Goal: Complete application form

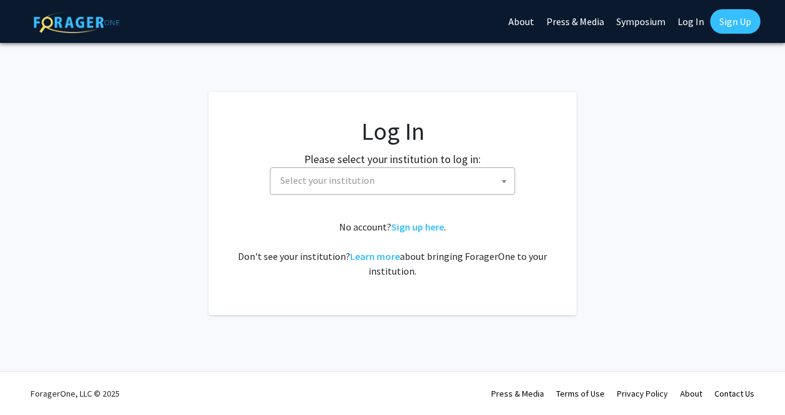
select select
click at [333, 187] on span "Select your institution" at bounding box center [394, 180] width 239 height 25
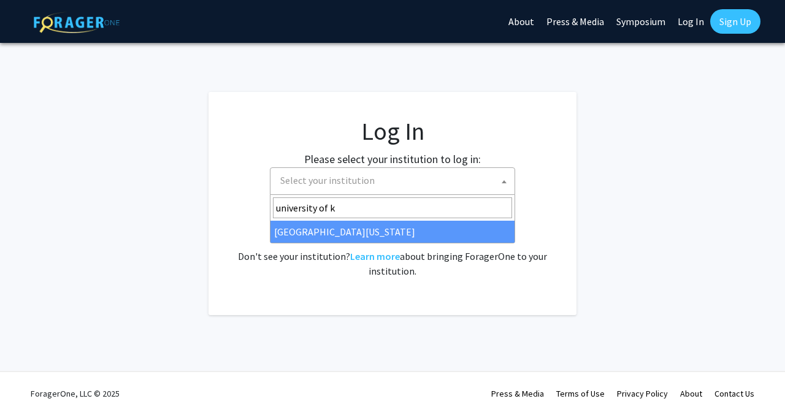
type input "university of k"
select select "13"
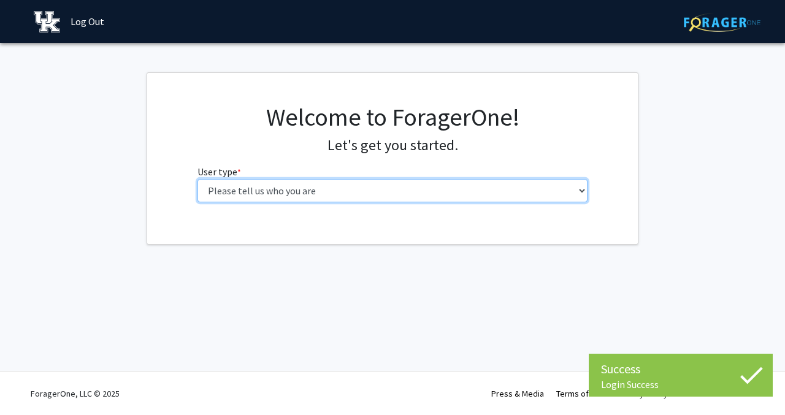
click at [378, 189] on select "Please tell us who you are Undergraduate Student Master's Student Doctoral Cand…" at bounding box center [392, 190] width 391 height 23
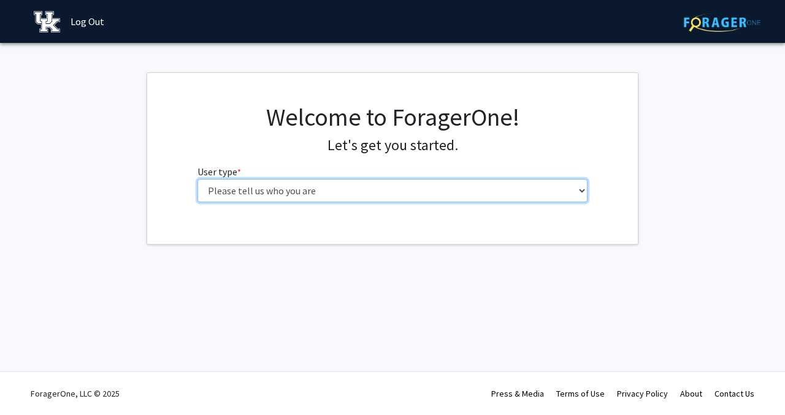
select select "1: undergrad"
click at [197, 179] on select "Please tell us who you are Undergraduate Student Master's Student Doctoral Cand…" at bounding box center [392, 190] width 391 height 23
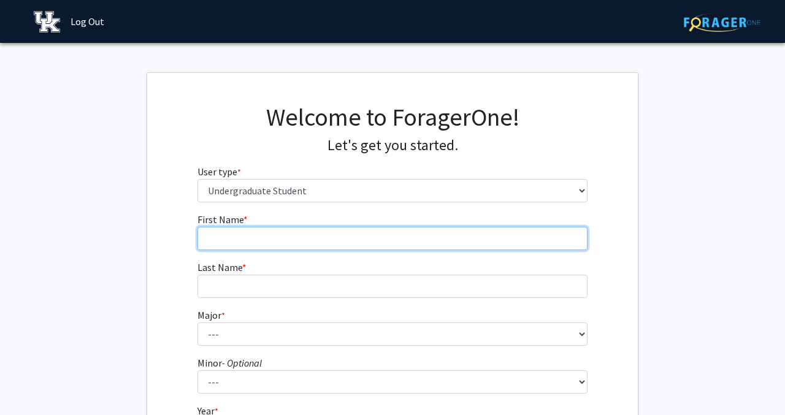
click at [544, 237] on input "First Name * required" at bounding box center [392, 238] width 391 height 23
type input "Divya"
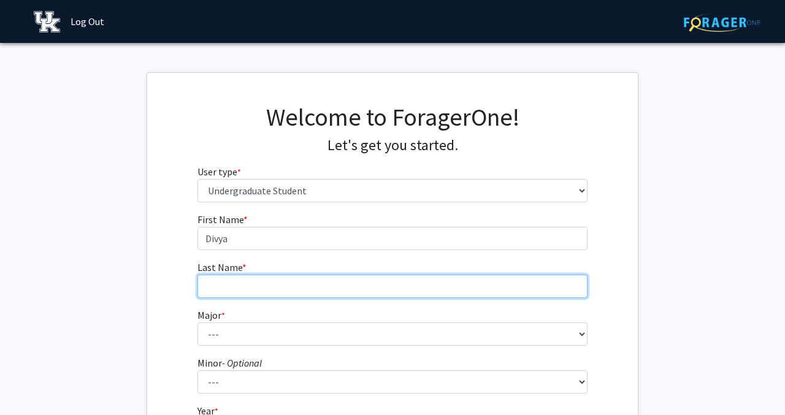
click at [272, 292] on input "Last Name * required" at bounding box center [392, 286] width 391 height 23
type input "[PERSON_NAME]"
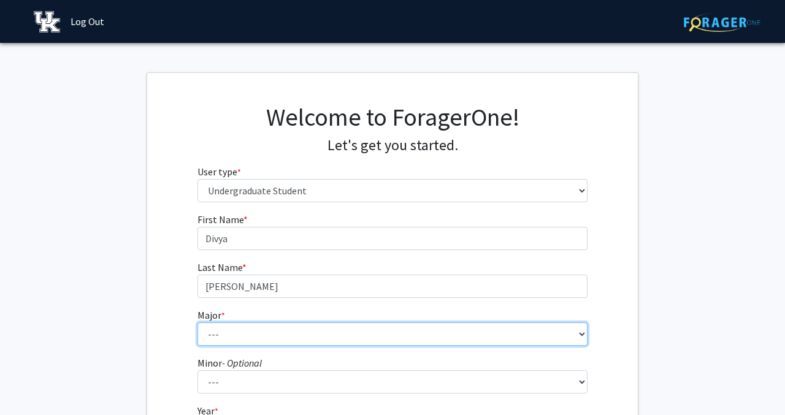
click at [285, 340] on select "--- Accounting Aerospace Engineering African American & Africana Studies Agricu…" at bounding box center [392, 334] width 391 height 23
select select "64: 900"
click at [197, 323] on select "--- Accounting Aerospace Engineering African American & Africana Studies Agricu…" at bounding box center [392, 334] width 391 height 23
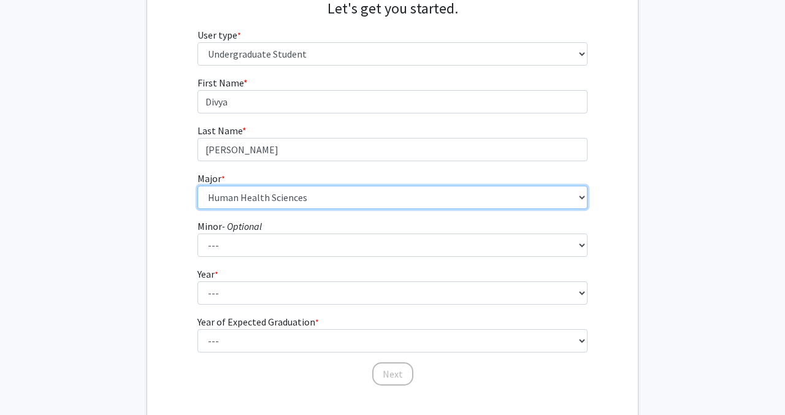
scroll to position [142, 0]
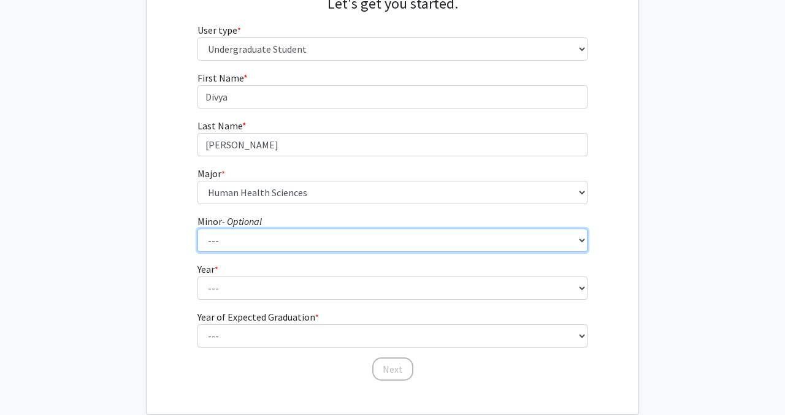
click at [260, 243] on select "--- African American & Africana Studies Agricultural Economics American Studies…" at bounding box center [392, 240] width 391 height 23
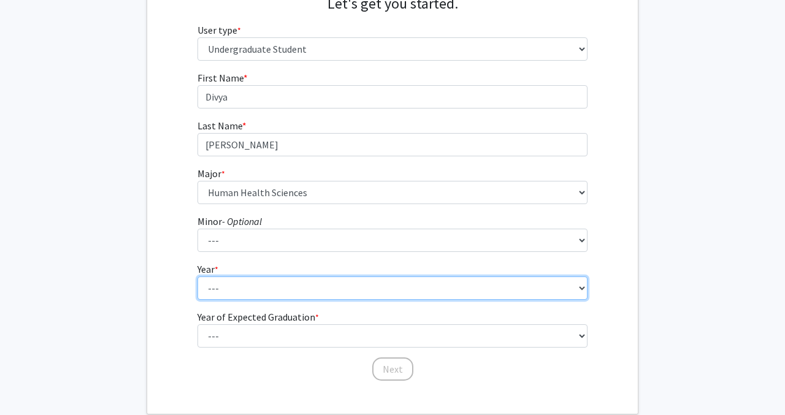
click at [248, 288] on select "--- First-year Sophomore Junior Senior Postbaccalaureate Certificate" at bounding box center [392, 288] width 391 height 23
select select "1: first-year"
click at [197, 277] on select "--- First-year Sophomore Junior Senior Postbaccalaureate Certificate" at bounding box center [392, 288] width 391 height 23
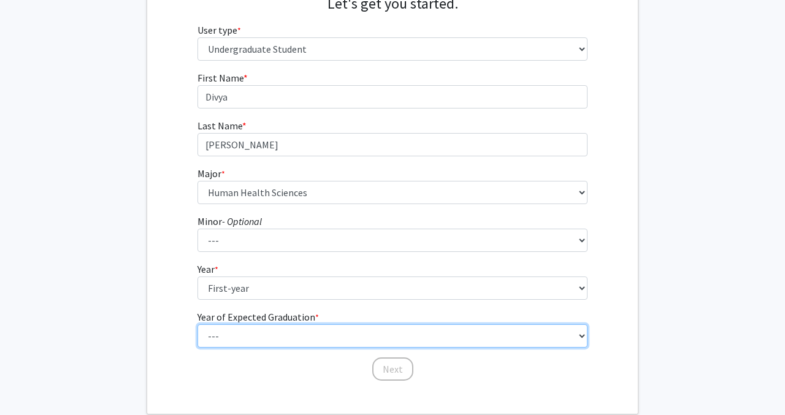
click at [263, 337] on select "--- 2025 2026 2027 2028 2029 2030 2031 2032 2033 2034" at bounding box center [392, 335] width 391 height 23
select select "5: 2029"
click at [197, 324] on select "--- 2025 2026 2027 2028 2029 2030 2031 2032 2033 2034" at bounding box center [392, 335] width 391 height 23
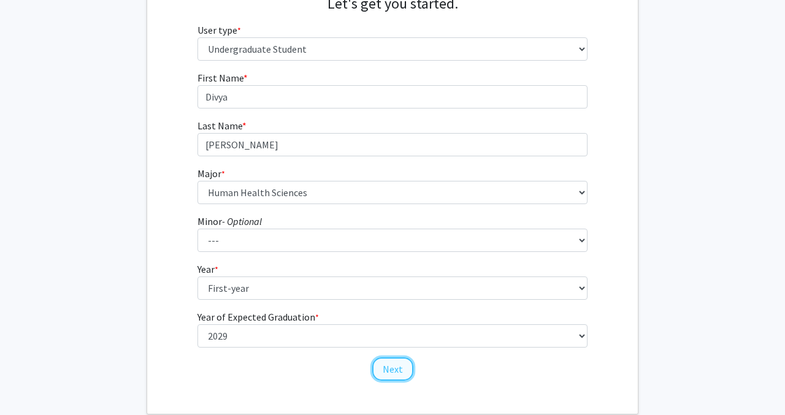
click at [398, 365] on button "Next" at bounding box center [392, 368] width 41 height 23
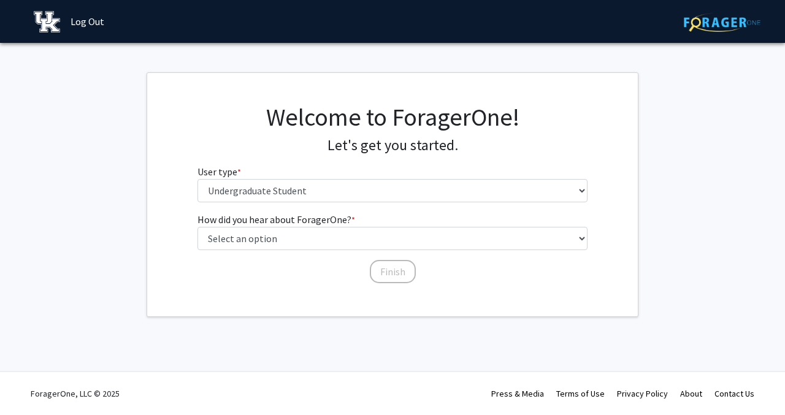
scroll to position [0, 0]
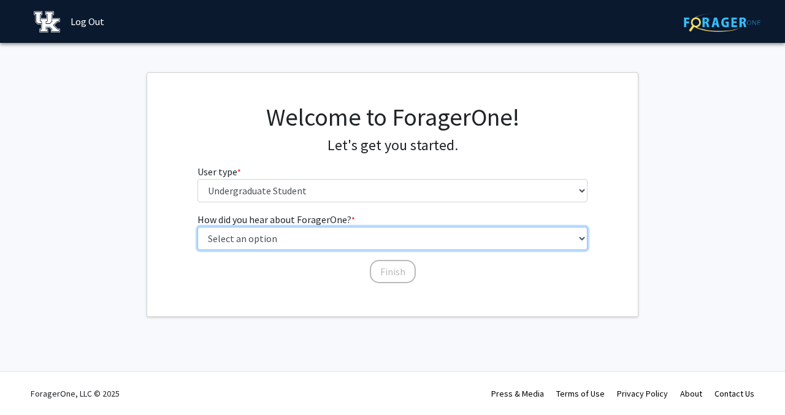
click at [306, 231] on select "Select an option Peer/student recommendation Faculty/staff recommendation Unive…" at bounding box center [392, 238] width 391 height 23
select select "3: university_website"
click at [197, 227] on select "Select an option Peer/student recommendation Faculty/staff recommendation Unive…" at bounding box center [392, 238] width 391 height 23
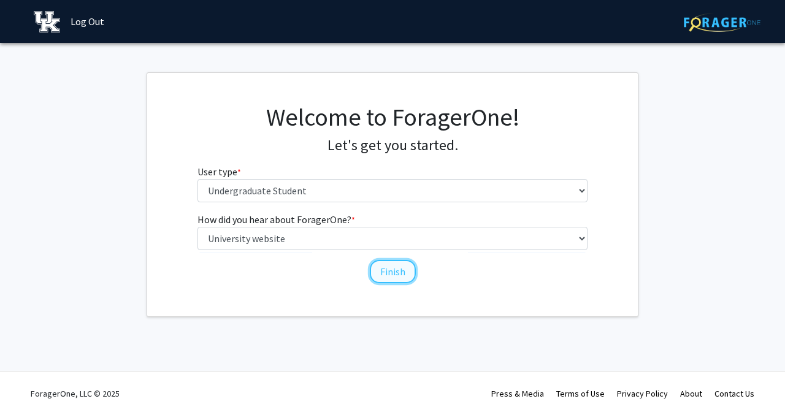
click at [388, 266] on button "Finish" at bounding box center [393, 271] width 46 height 23
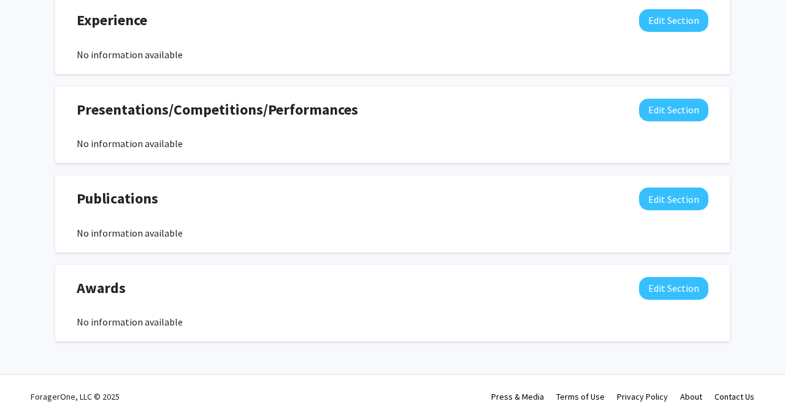
scroll to position [735, 0]
